Goal: Check status

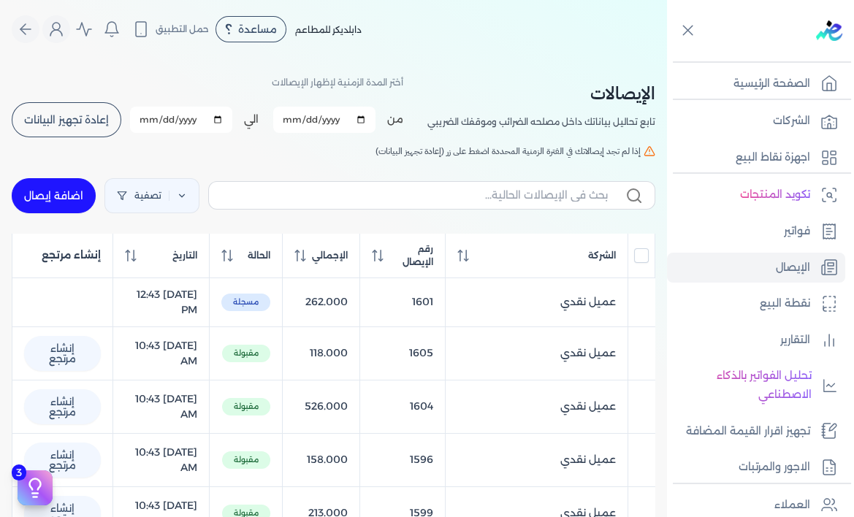
click at [466, 151] on span "إذا لم تجد إيصالاتك في الفترة الزمنية المحددة اضغط على زر (إعادة تجهيز البيانات)" at bounding box center [508, 151] width 265 height 13
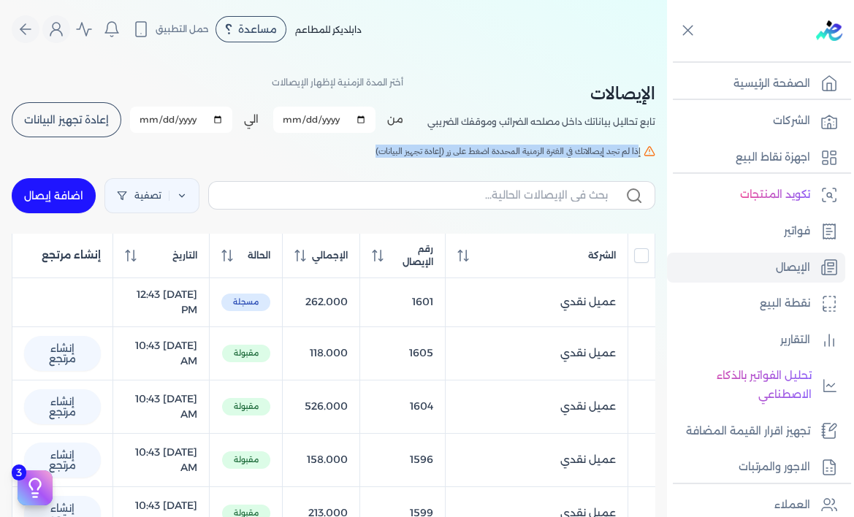
click at [466, 151] on span "إذا لم تجد إيصالاتك في الفترة الزمنية المحددة اضغط على زر (إعادة تجهيز البيانات)" at bounding box center [508, 151] width 265 height 13
click at [370, 152] on h5 "إذا لم تجد إيصالاتك في الفترة الزمنية المحددة اضغط على زر (إعادة تجهيز البيانات)" at bounding box center [334, 151] width 644 height 13
